Goal: Transaction & Acquisition: Download file/media

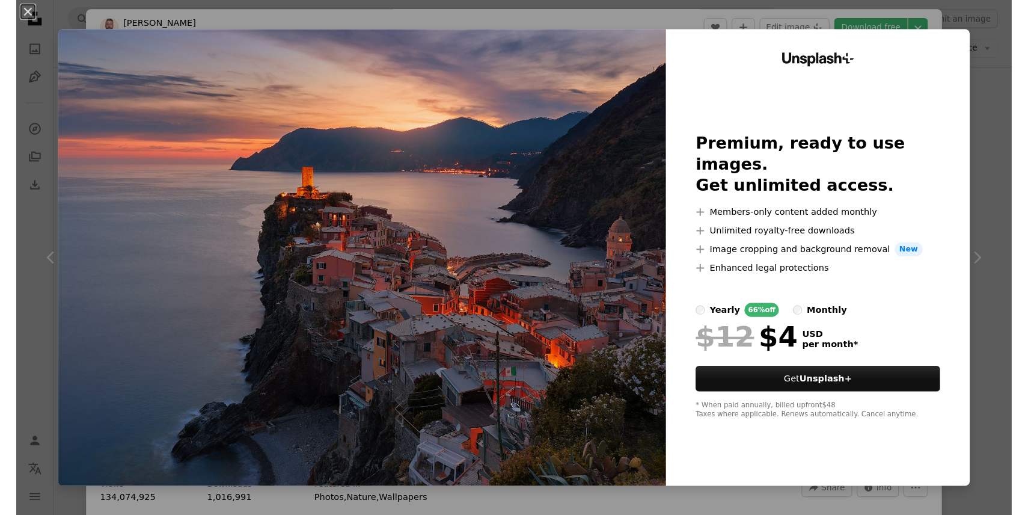
scroll to position [225, 0]
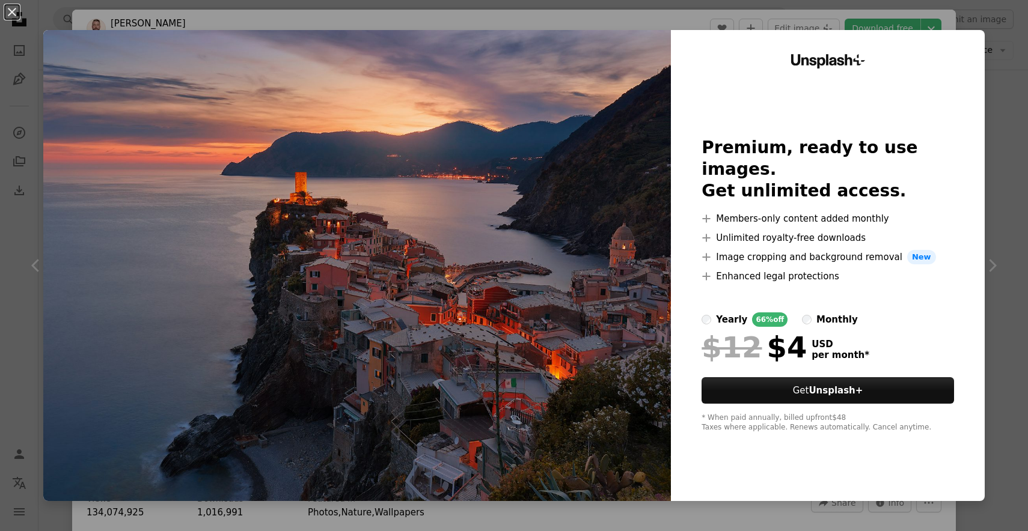
click at [618, 305] on img at bounding box center [357, 265] width 628 height 471
click at [629, 240] on img at bounding box center [357, 265] width 628 height 471
click at [10, 8] on button "An X shape" at bounding box center [12, 12] width 14 height 14
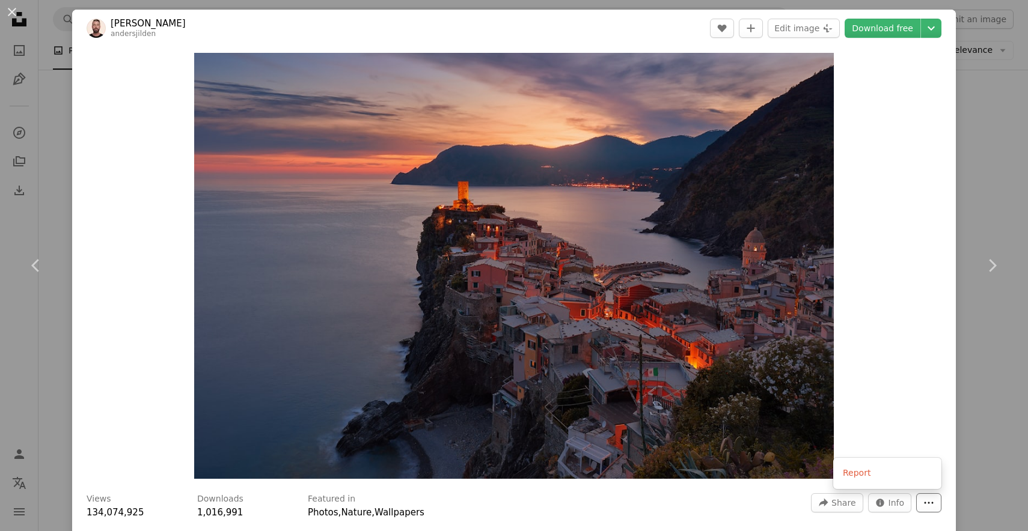
click at [931, 504] on icon "More Actions" at bounding box center [928, 503] width 11 height 11
click at [902, 344] on dialog "An X shape Chevron left Chevron right [PERSON_NAME] andersjilden A heart A plus…" at bounding box center [514, 265] width 1028 height 531
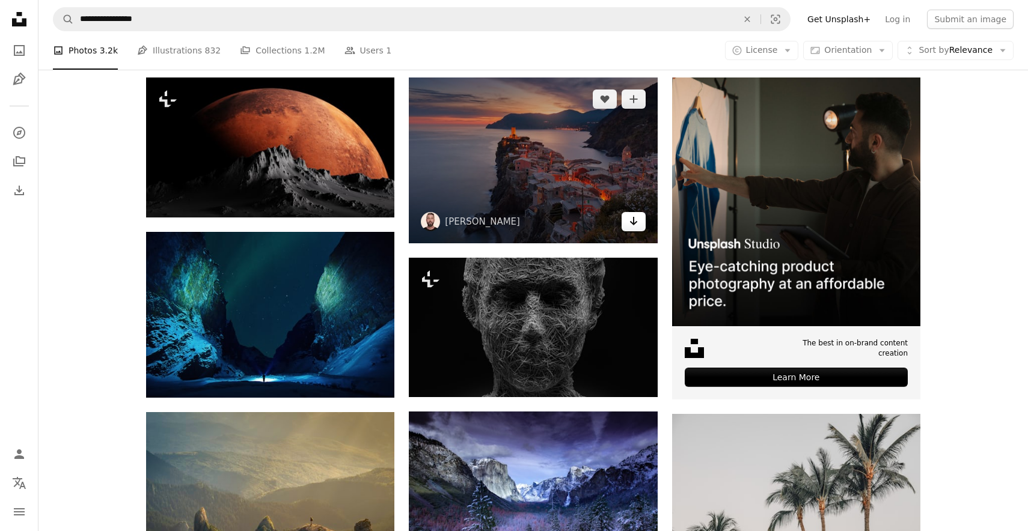
click at [629, 220] on icon "Arrow pointing down" at bounding box center [634, 221] width 10 height 14
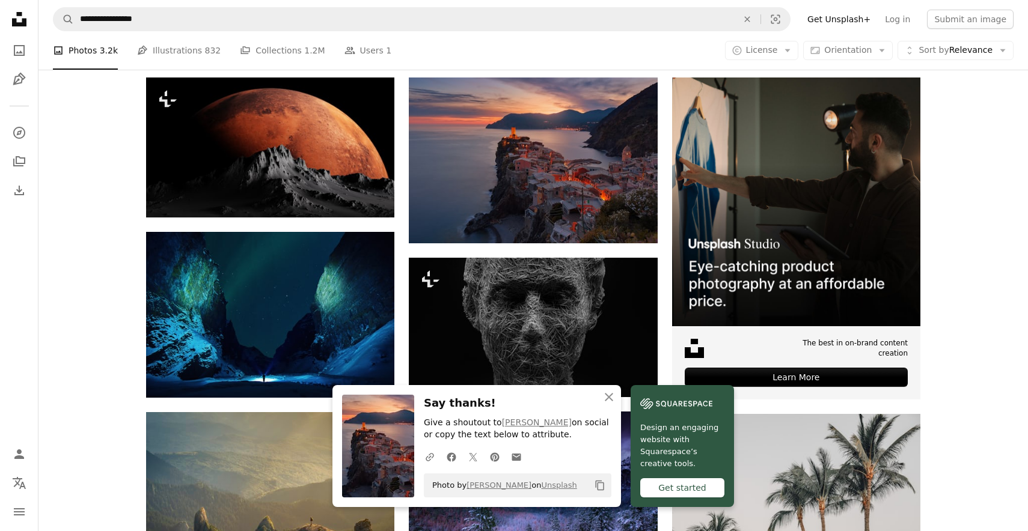
click at [661, 495] on div "Get started" at bounding box center [682, 488] width 84 height 19
